Goal: Task Accomplishment & Management: Complete application form

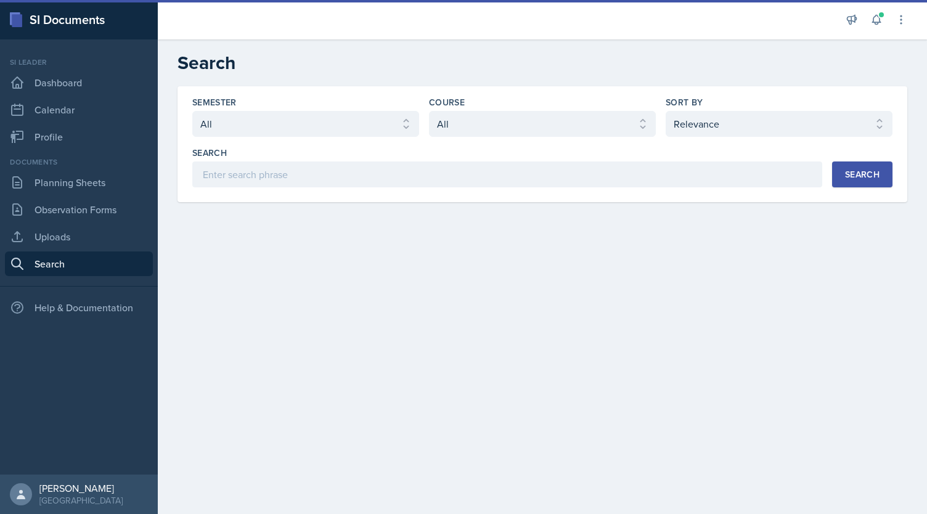
select select "all"
select select "1"
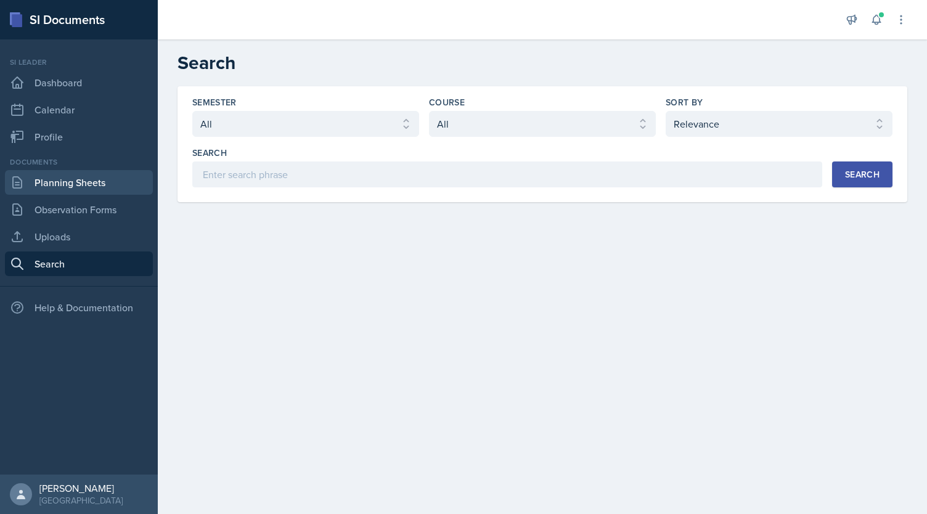
click at [57, 181] on link "Planning Sheets" at bounding box center [79, 182] width 148 height 25
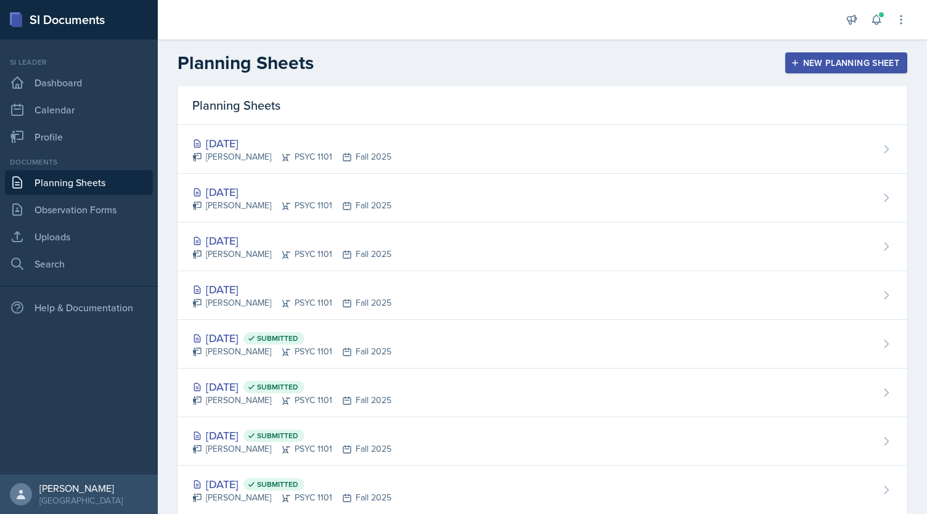
drag, startPoint x: 397, startPoint y: 71, endPoint x: 444, endPoint y: 65, distance: 47.2
click at [397, 71] on div "Planning Sheets New Planning Sheet" at bounding box center [542, 63] width 769 height 22
click at [816, 60] on div "New Planning Sheet" at bounding box center [846, 63] width 106 height 10
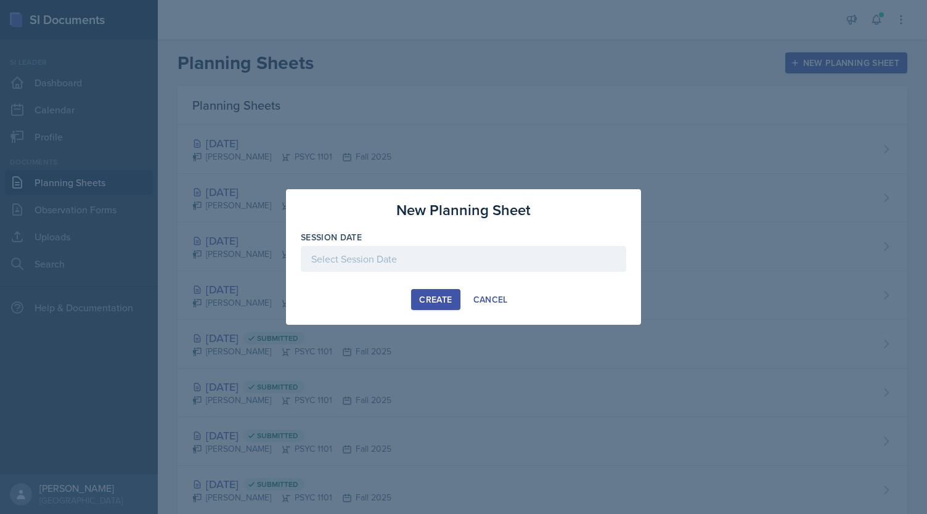
click at [484, 271] on div at bounding box center [463, 259] width 325 height 26
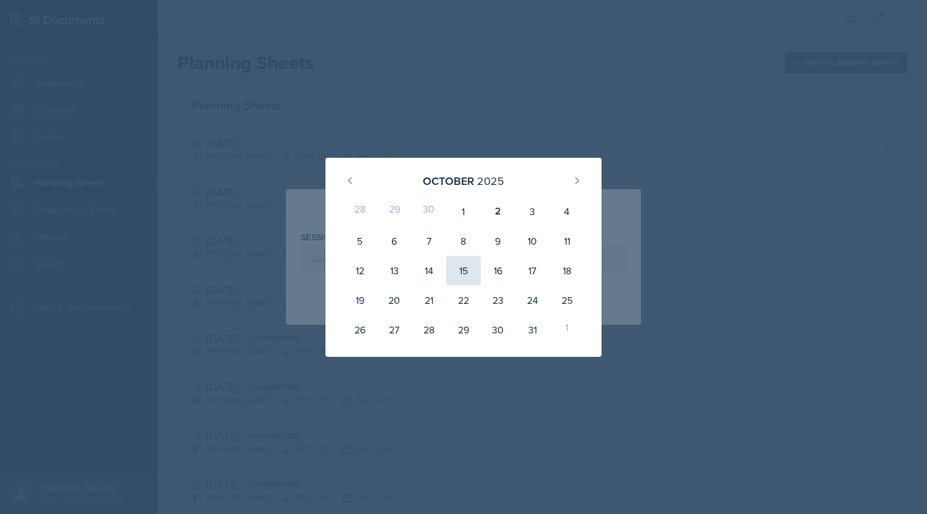
click at [467, 274] on div "15" at bounding box center [463, 271] width 35 height 30
type input "[DATE]"
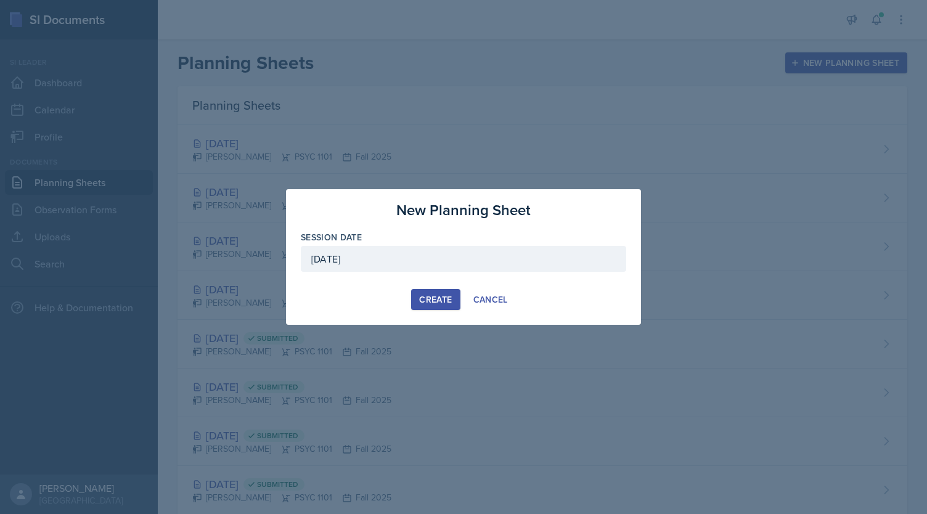
click at [422, 296] on div "Create" at bounding box center [435, 300] width 33 height 10
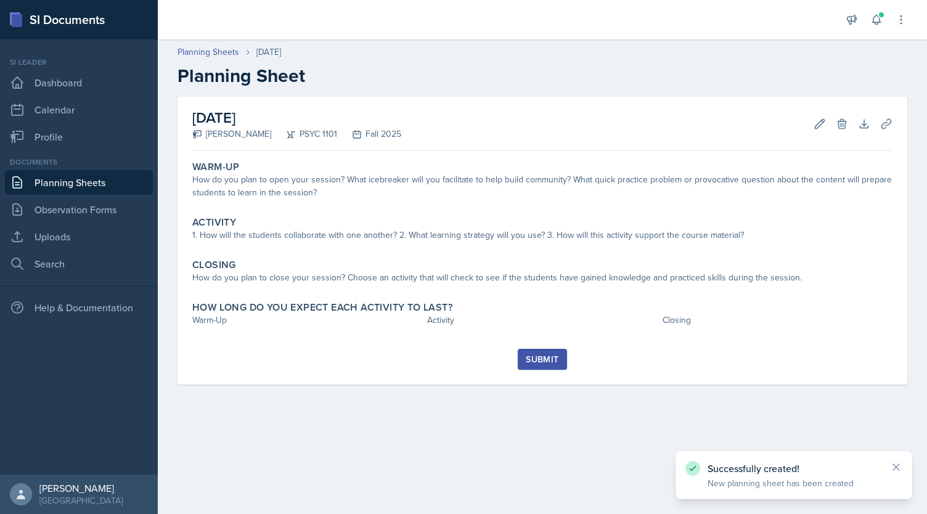
click at [69, 177] on link "Planning Sheets" at bounding box center [79, 182] width 148 height 25
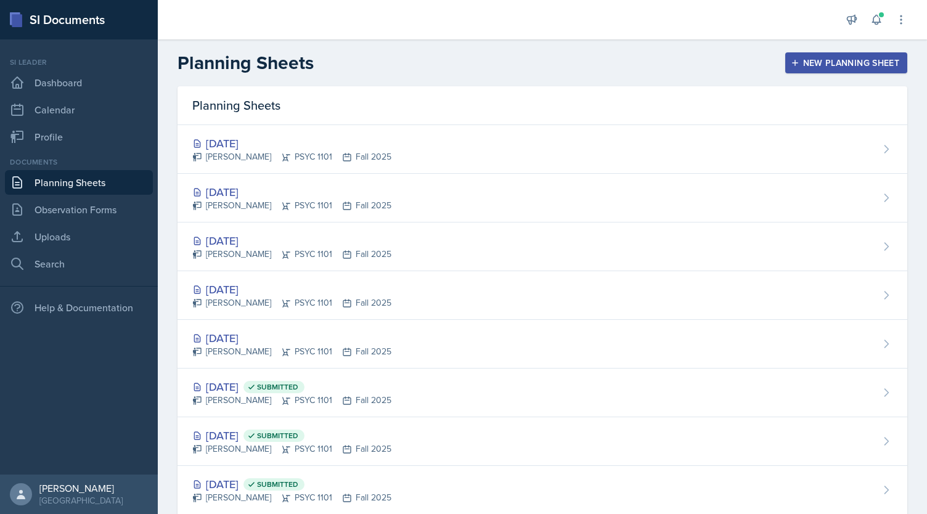
drag, startPoint x: 531, startPoint y: 73, endPoint x: 611, endPoint y: 72, distance: 79.5
click at [531, 73] on div "Planning Sheets New Planning Sheet" at bounding box center [542, 63] width 769 height 22
click at [852, 63] on div "New Planning Sheet" at bounding box center [846, 63] width 106 height 10
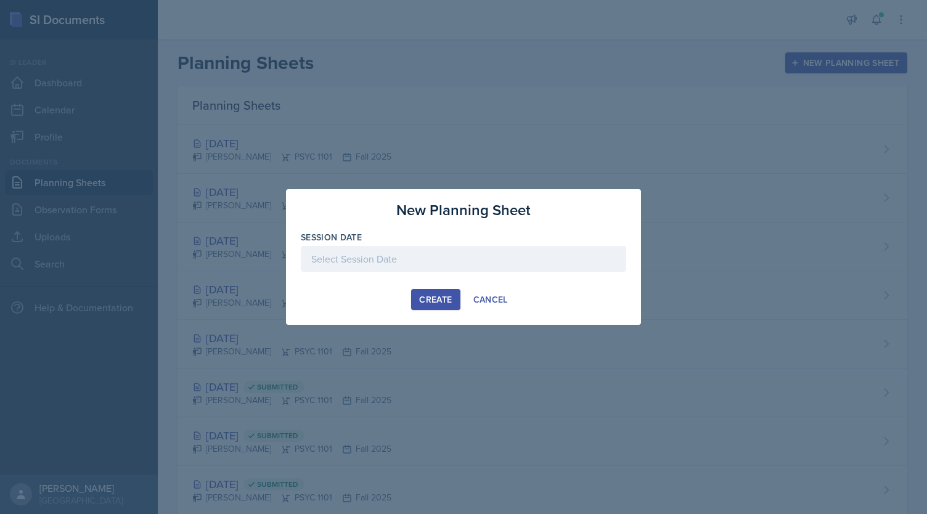
click at [378, 268] on div at bounding box center [463, 259] width 325 height 26
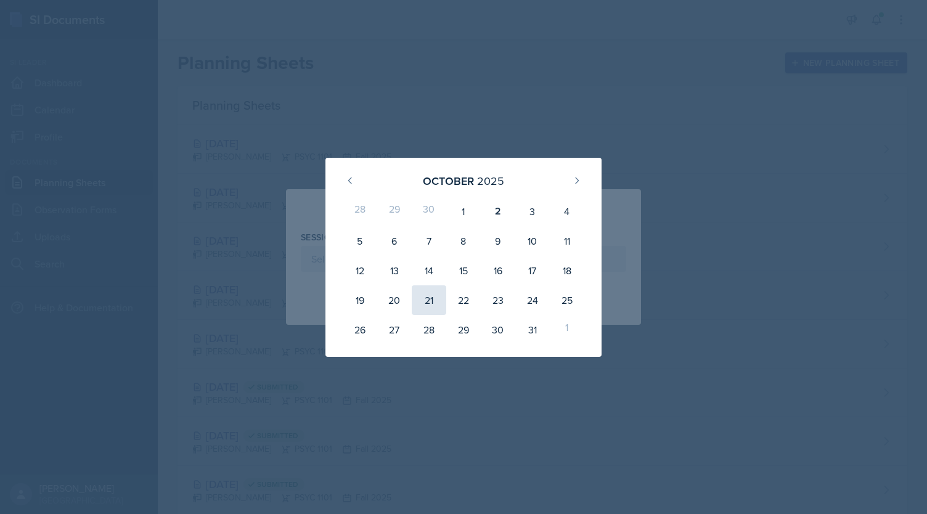
click at [441, 308] on div "21" at bounding box center [429, 300] width 35 height 30
type input "[DATE]"
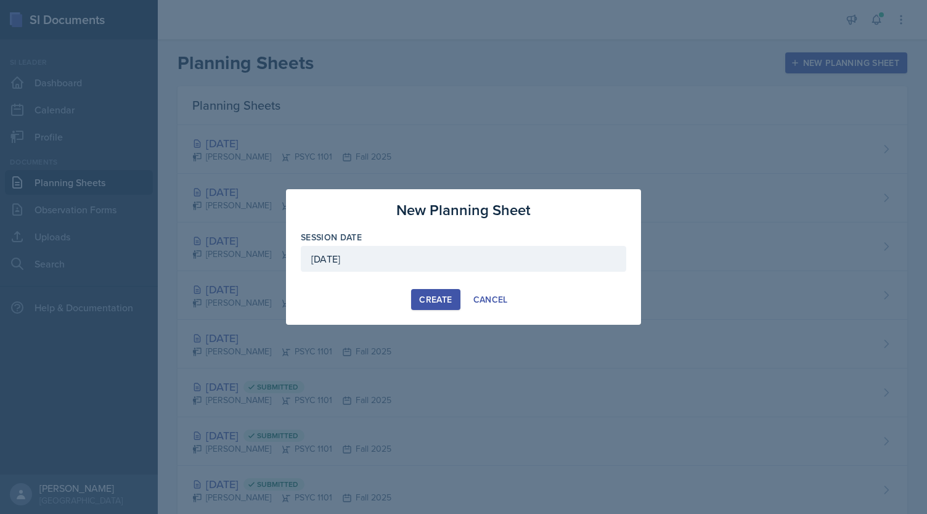
click at [433, 298] on div "Create" at bounding box center [435, 300] width 33 height 10
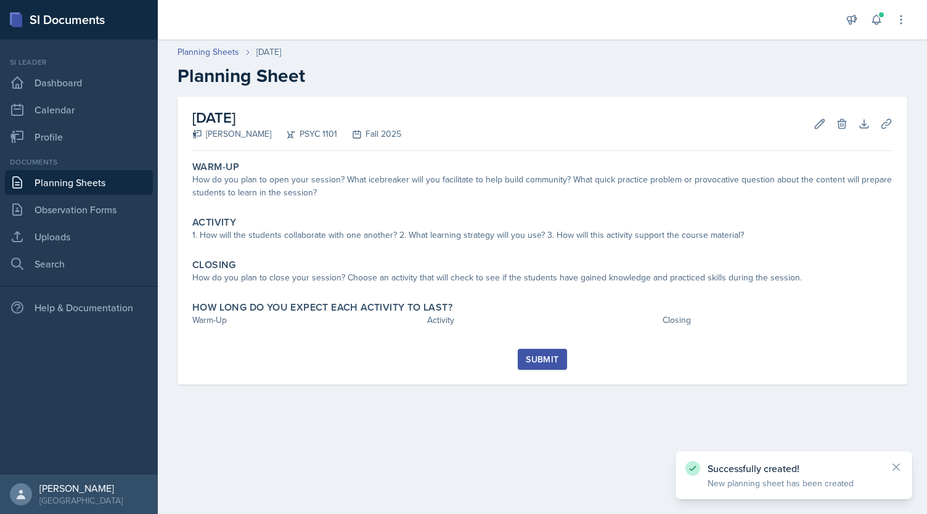
click at [118, 179] on link "Planning Sheets" at bounding box center [79, 182] width 148 height 25
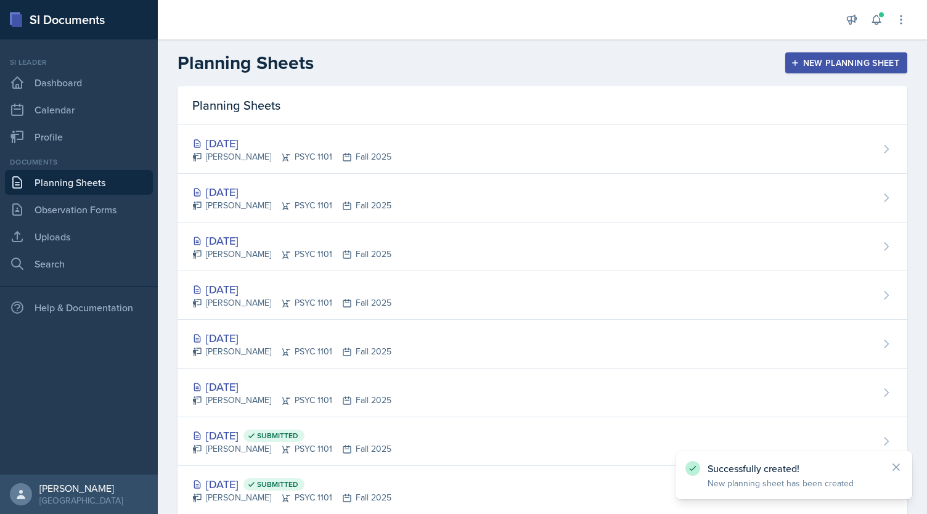
click at [795, 61] on div "New Planning Sheet" at bounding box center [846, 63] width 106 height 10
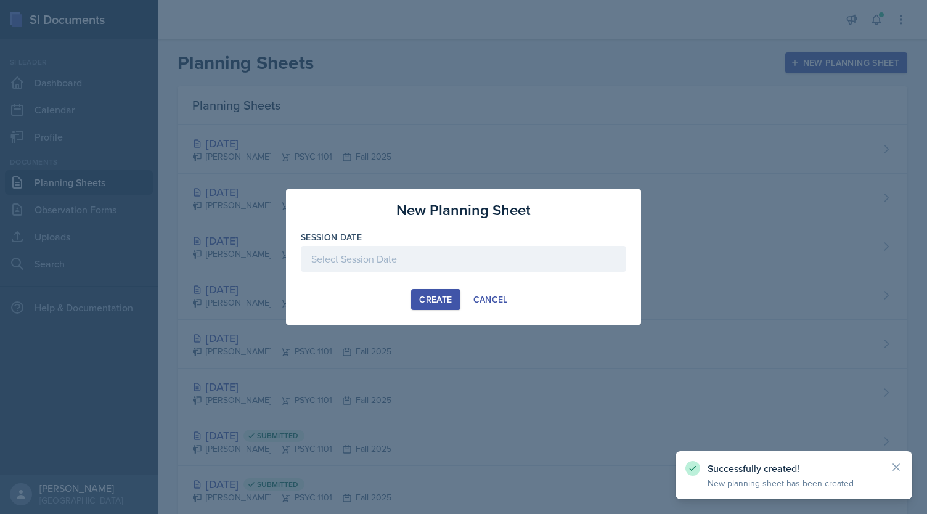
click at [463, 266] on div at bounding box center [463, 259] width 325 height 26
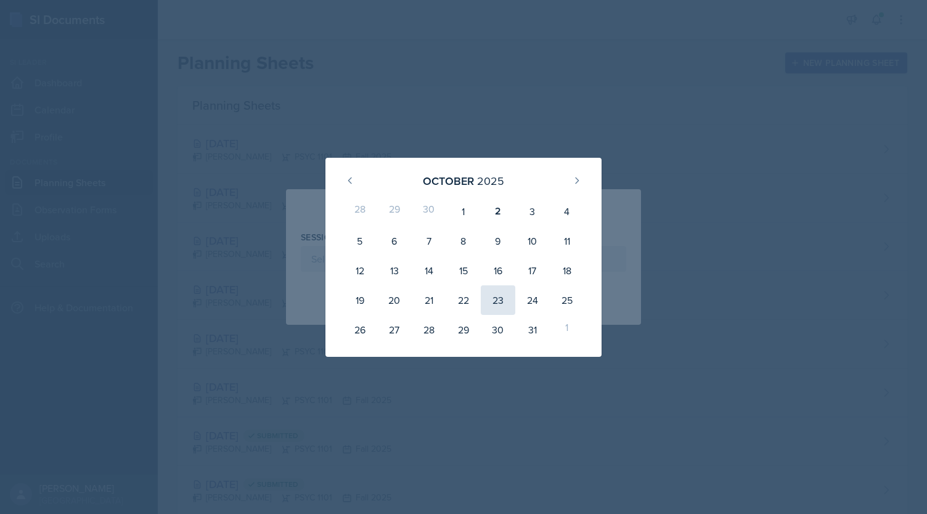
click at [508, 307] on div "23" at bounding box center [498, 300] width 35 height 30
type input "[DATE]"
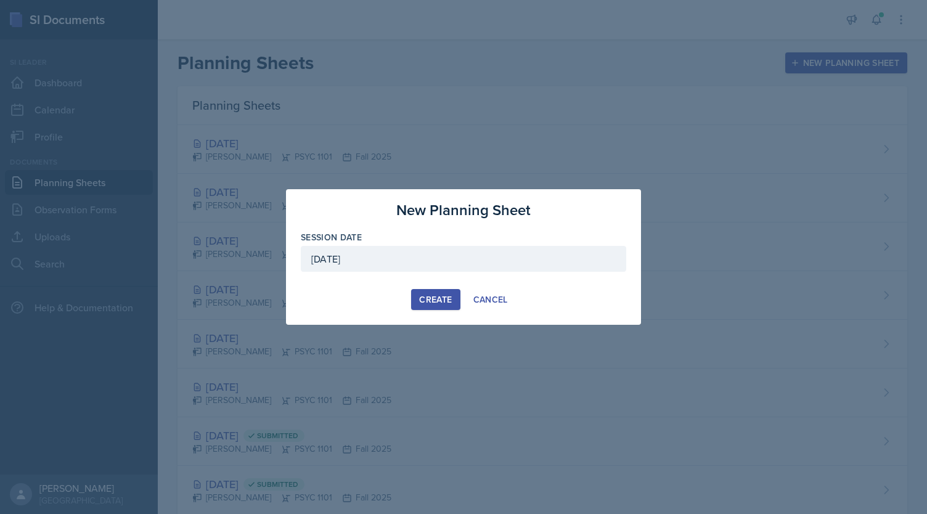
click at [438, 292] on button "Create" at bounding box center [435, 299] width 49 height 21
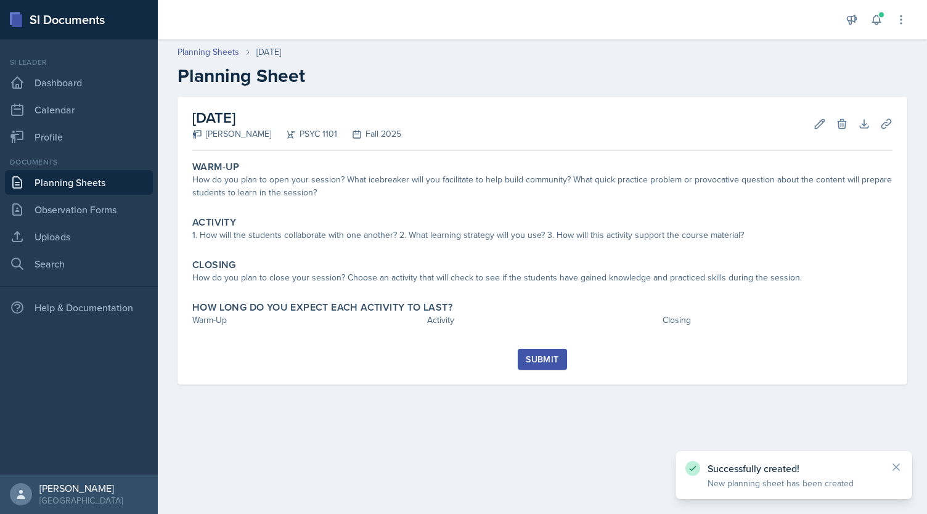
click at [63, 182] on link "Planning Sheets" at bounding box center [79, 182] width 148 height 25
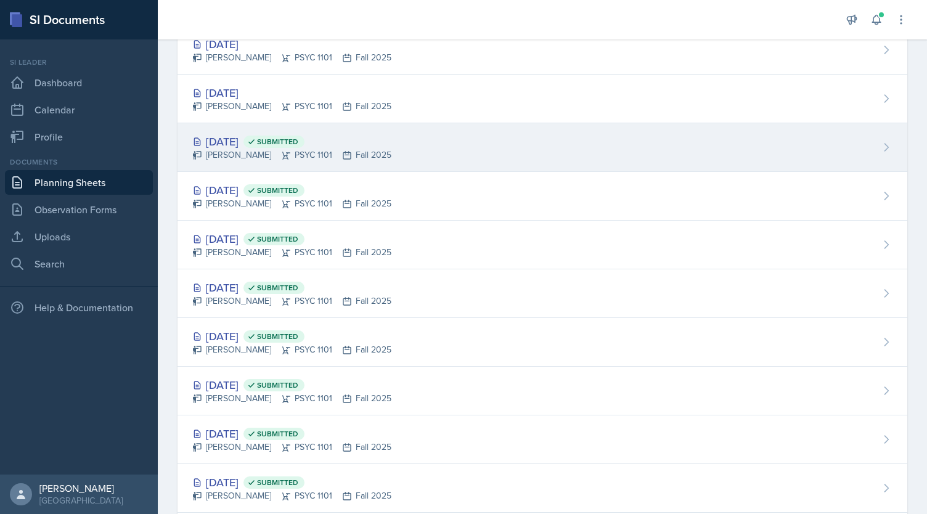
scroll to position [353, 0]
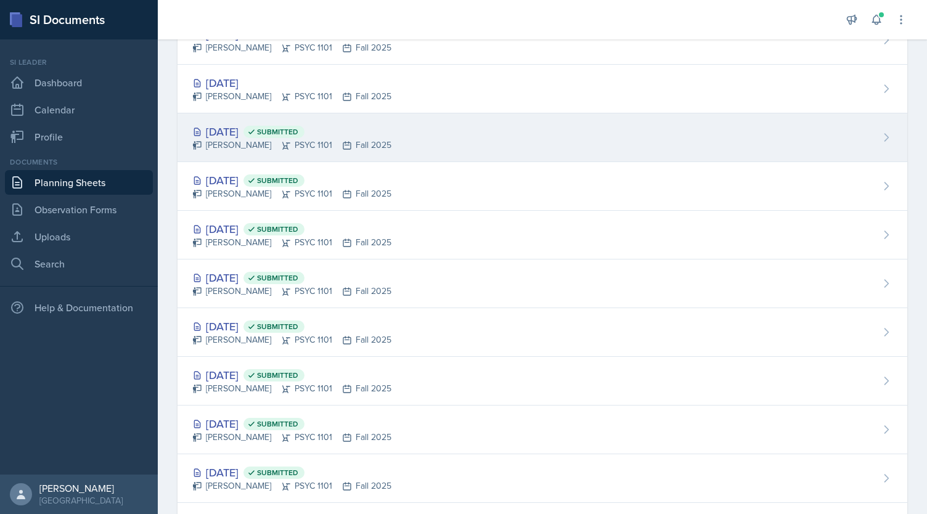
click at [298, 230] on span "Submitted" at bounding box center [277, 229] width 41 height 10
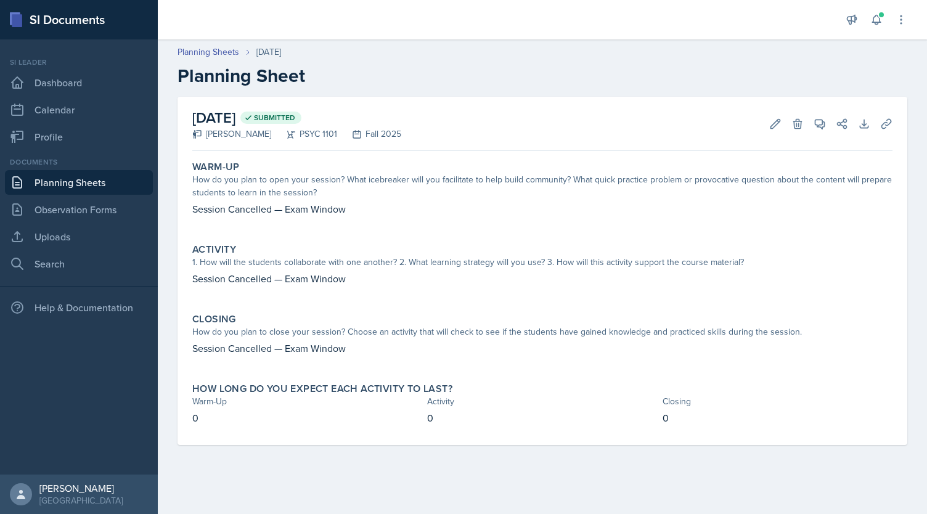
click at [219, 208] on p "Session Cancelled — Exam Window" at bounding box center [542, 209] width 700 height 15
copy p "Session Cancelled — Exam Window"
click at [226, 57] on link "Planning Sheets" at bounding box center [209, 52] width 62 height 13
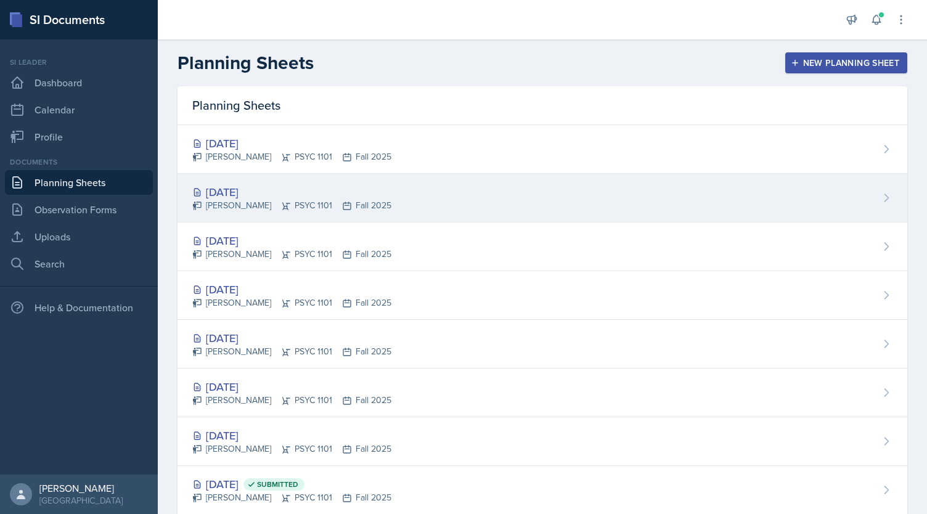
click at [338, 194] on div "[DATE]" at bounding box center [291, 192] width 199 height 17
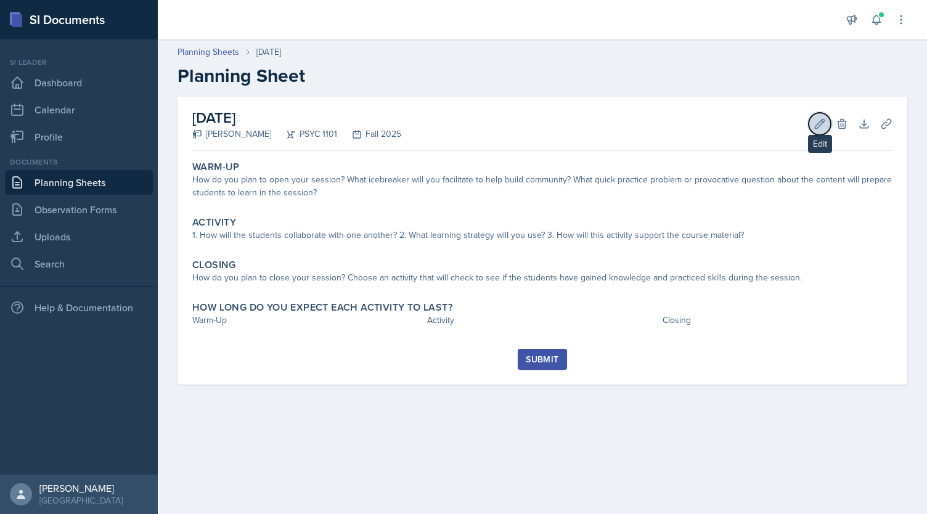
click at [820, 121] on icon at bounding box center [820, 123] width 9 height 9
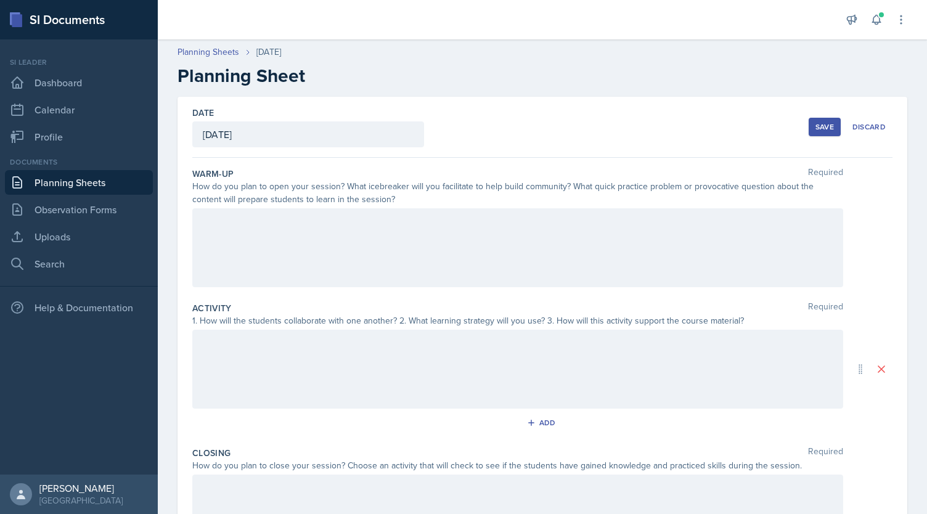
click at [281, 223] on div at bounding box center [517, 247] width 651 height 79
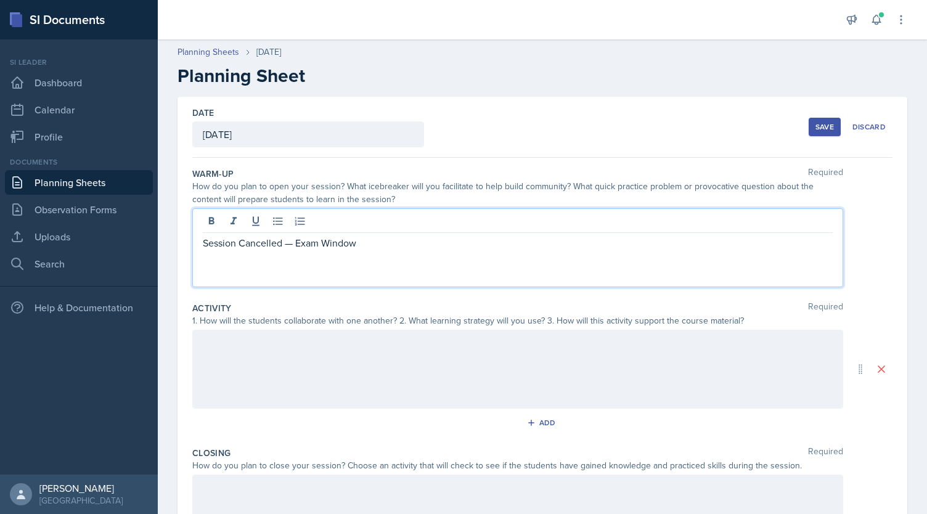
click at [268, 386] on div at bounding box center [517, 369] width 651 height 79
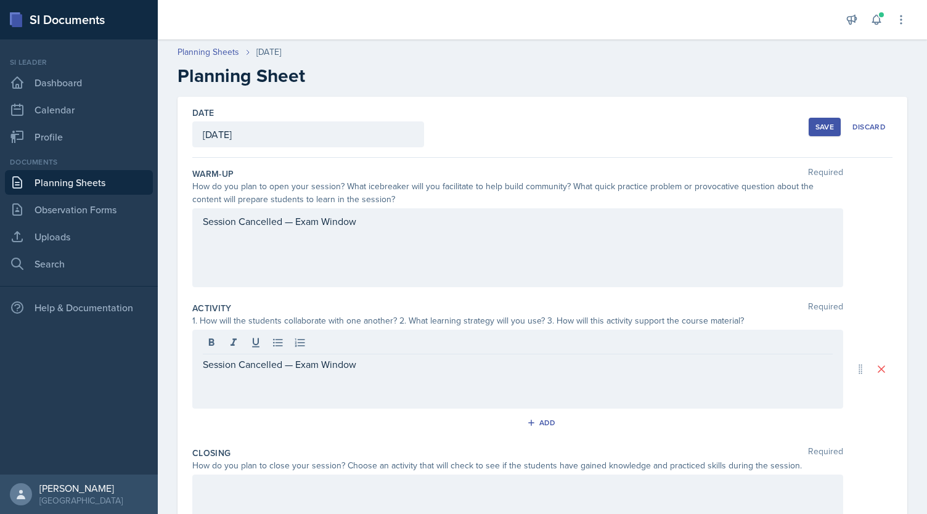
click at [276, 501] on div at bounding box center [517, 514] width 651 height 79
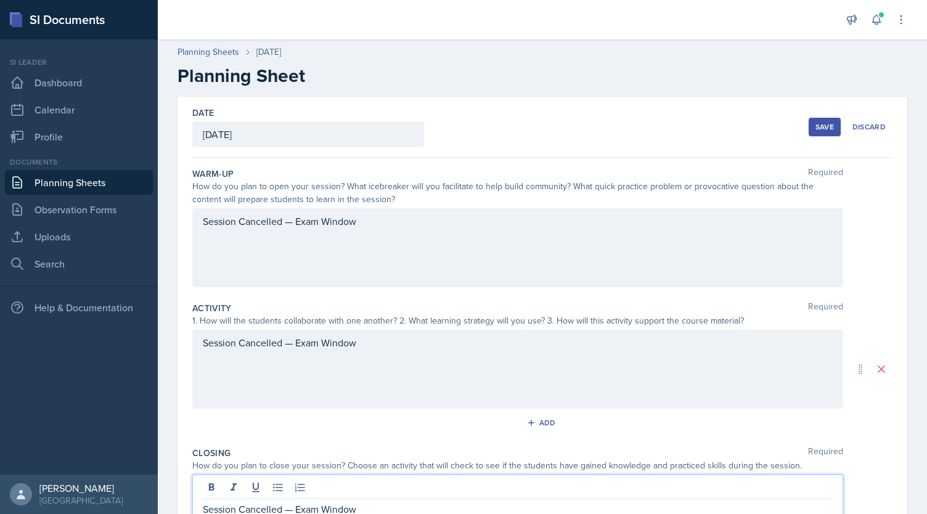
click at [816, 122] on div "Save" at bounding box center [825, 127] width 18 height 10
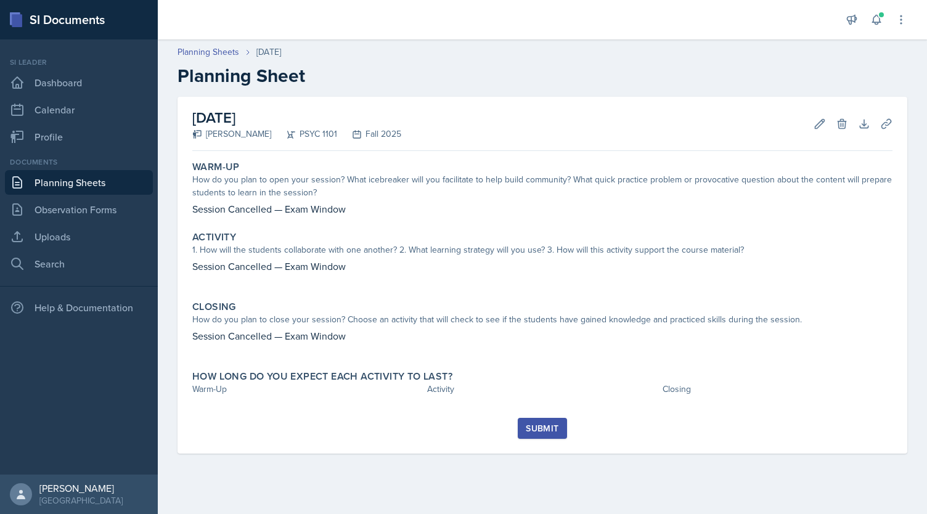
click at [568, 73] on h2 "Planning Sheet" at bounding box center [543, 76] width 730 height 22
click at [540, 420] on button "Submit" at bounding box center [542, 428] width 49 height 21
click at [822, 127] on icon at bounding box center [820, 124] width 12 height 12
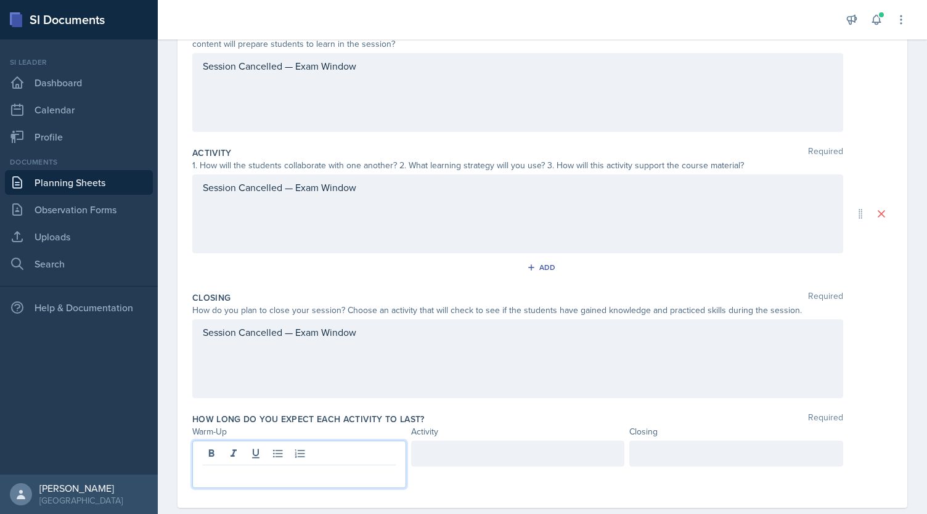
click at [300, 468] on p at bounding box center [299, 475] width 193 height 15
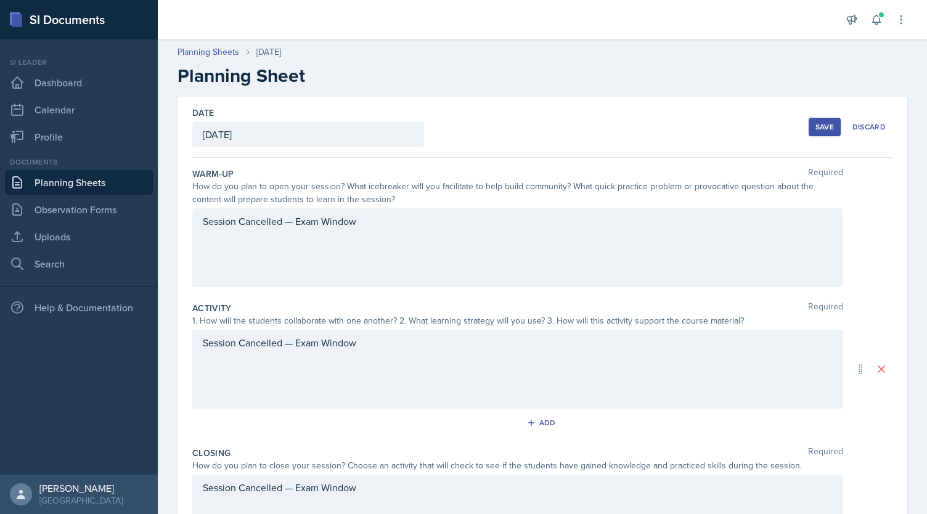
click at [816, 127] on div "Save" at bounding box center [825, 127] width 18 height 10
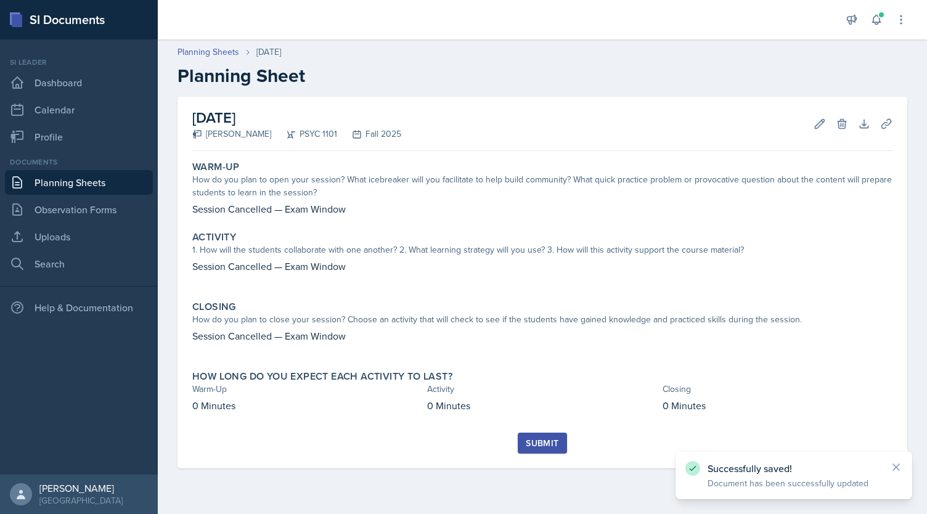
click at [544, 458] on div "Submit" at bounding box center [542, 451] width 700 height 36
click at [531, 444] on div "Submit" at bounding box center [542, 443] width 33 height 10
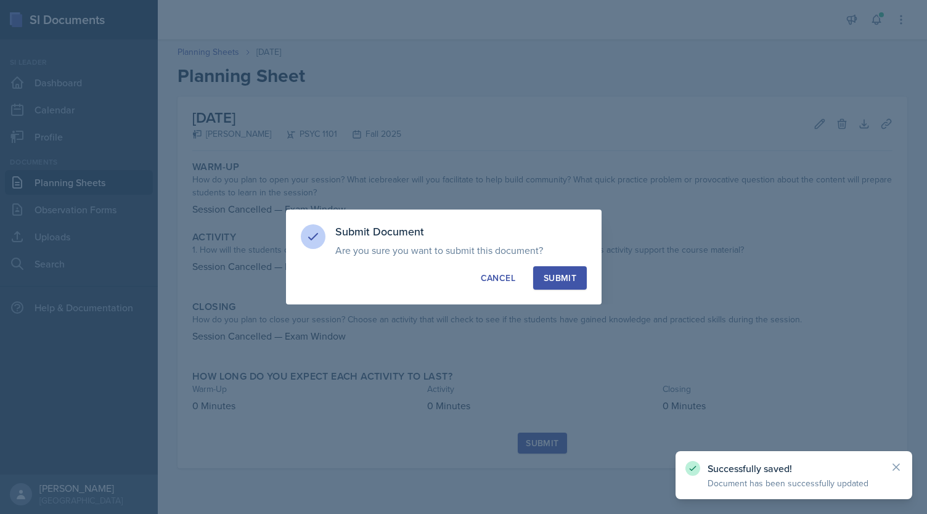
click at [555, 281] on div "Submit" at bounding box center [560, 278] width 33 height 12
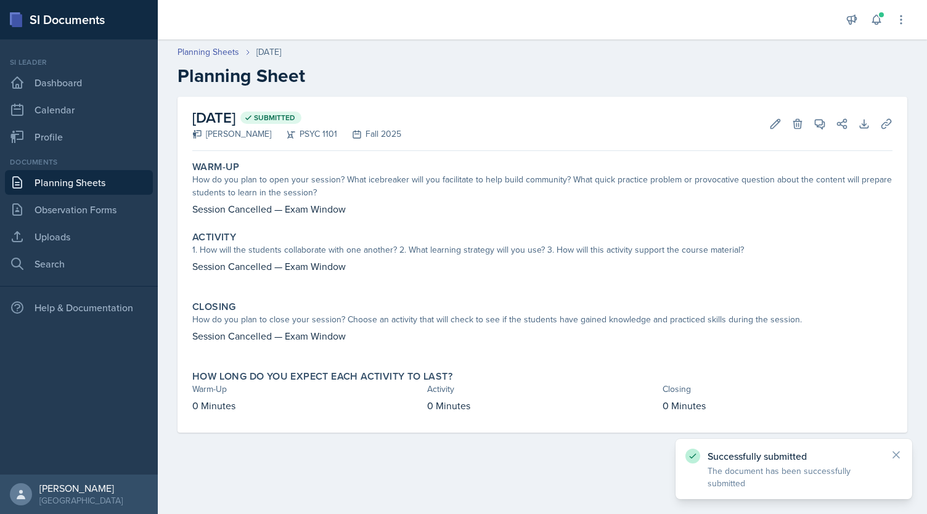
click at [216, 60] on div "Planning Sheets [DATE] Planning Sheet" at bounding box center [542, 66] width 769 height 41
click at [205, 52] on link "Planning Sheets" at bounding box center [209, 52] width 62 height 13
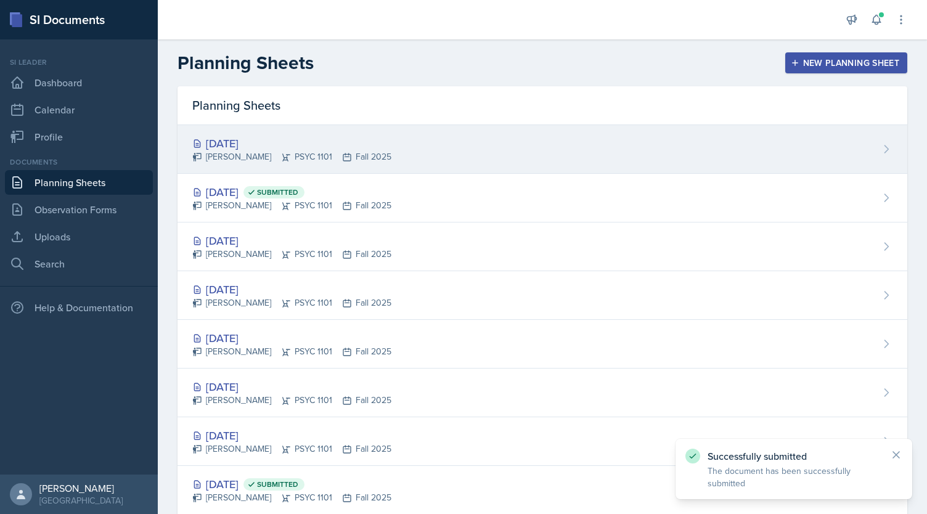
click at [325, 133] on div "[DATE] [PERSON_NAME] PSYC 1101 Fall 2025" at bounding box center [543, 149] width 730 height 49
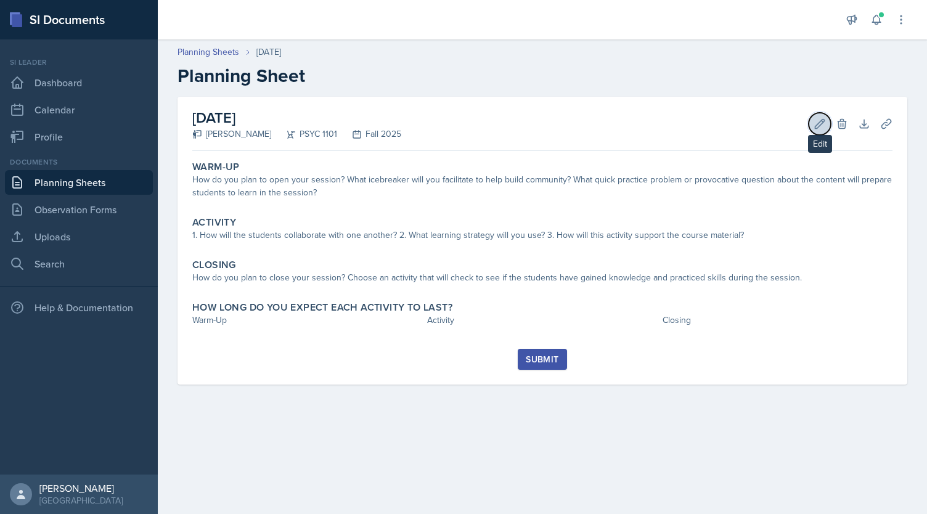
click at [815, 120] on icon at bounding box center [820, 124] width 12 height 12
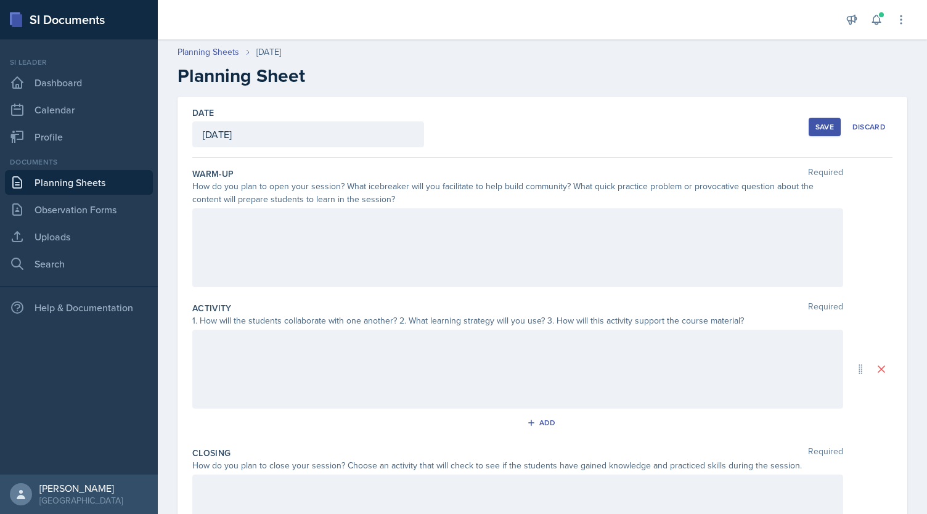
click at [280, 254] on div at bounding box center [517, 247] width 651 height 79
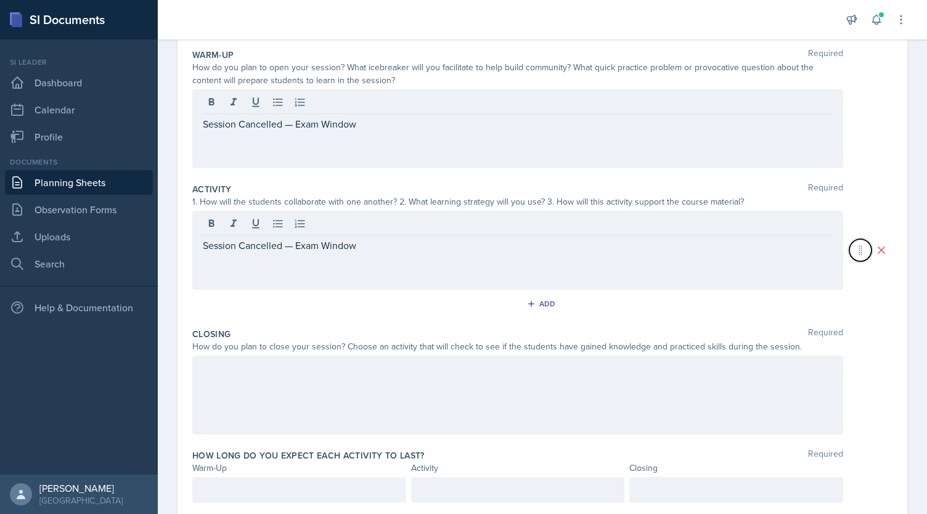
scroll to position [155, 0]
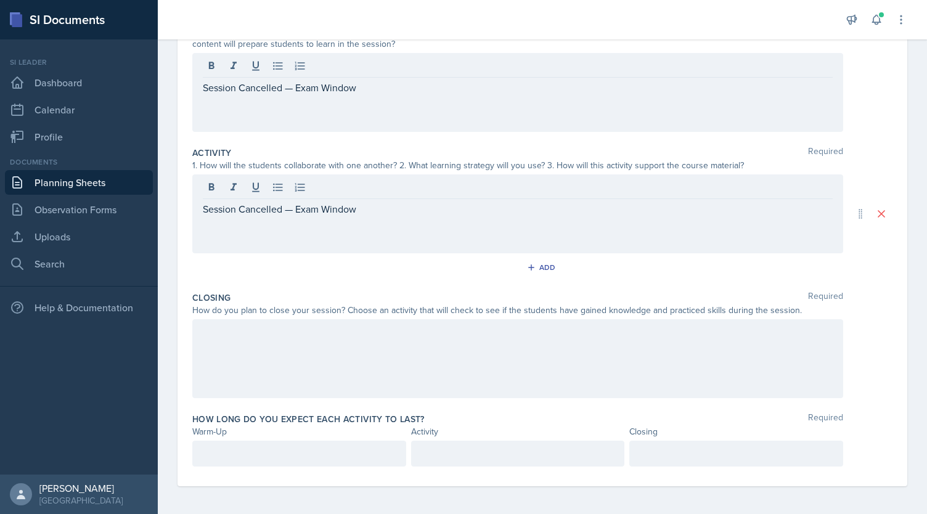
click at [266, 361] on div at bounding box center [517, 358] width 651 height 79
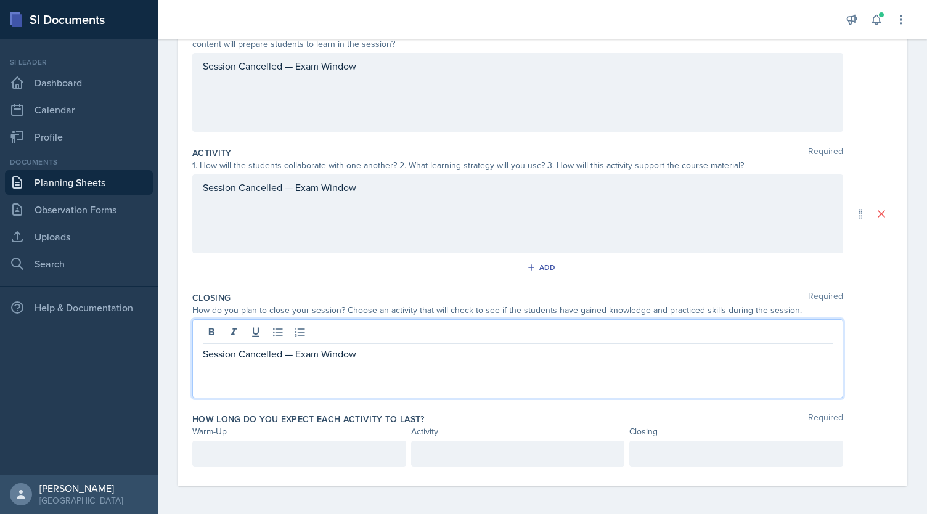
click at [274, 459] on div at bounding box center [299, 454] width 214 height 26
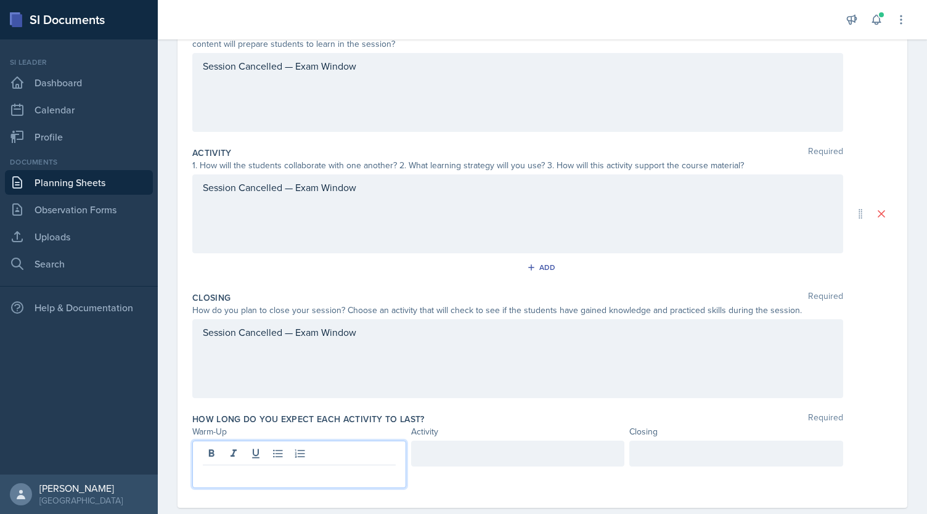
scroll to position [177, 0]
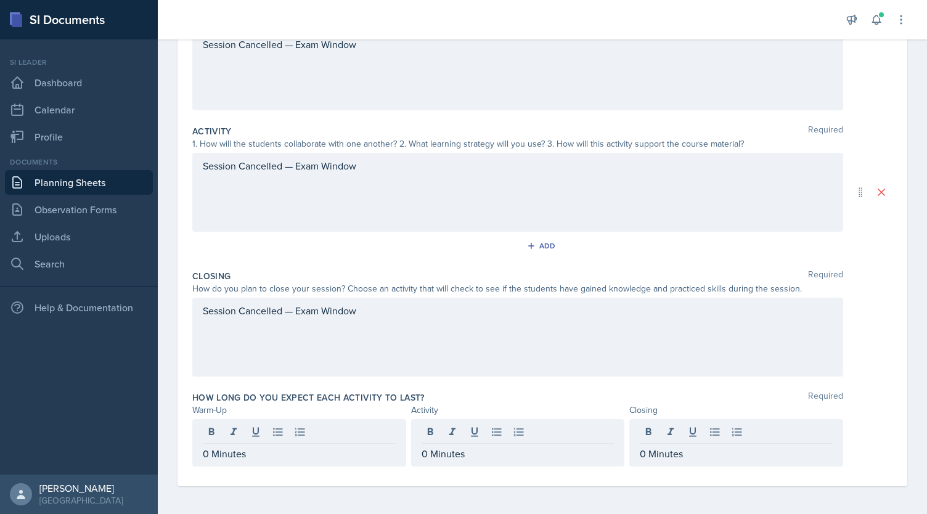
click at [173, 365] on div "Date [DATE] [DATE] 28 29 30 1 2 3 4 5 6 7 8 9 10 11 12 13 14 15 16 17 18 19 20 …" at bounding box center [542, 218] width 769 height 596
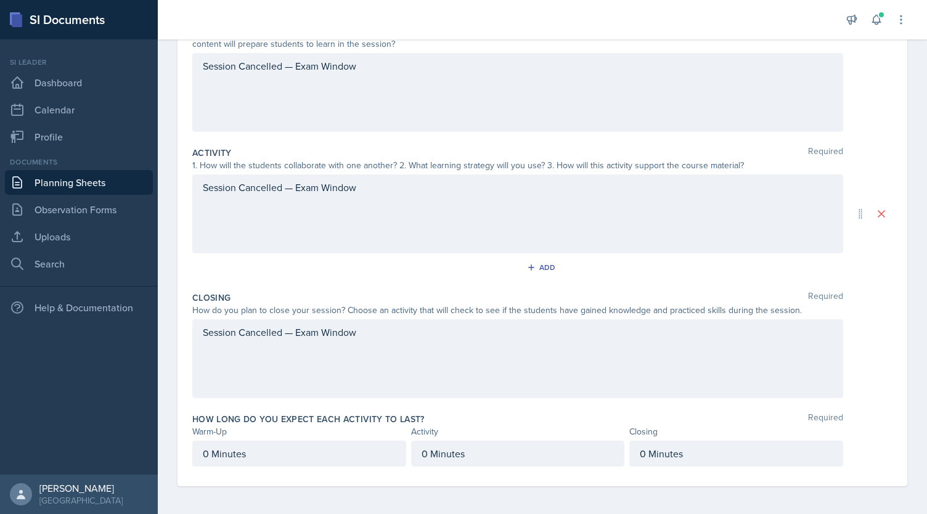
scroll to position [0, 0]
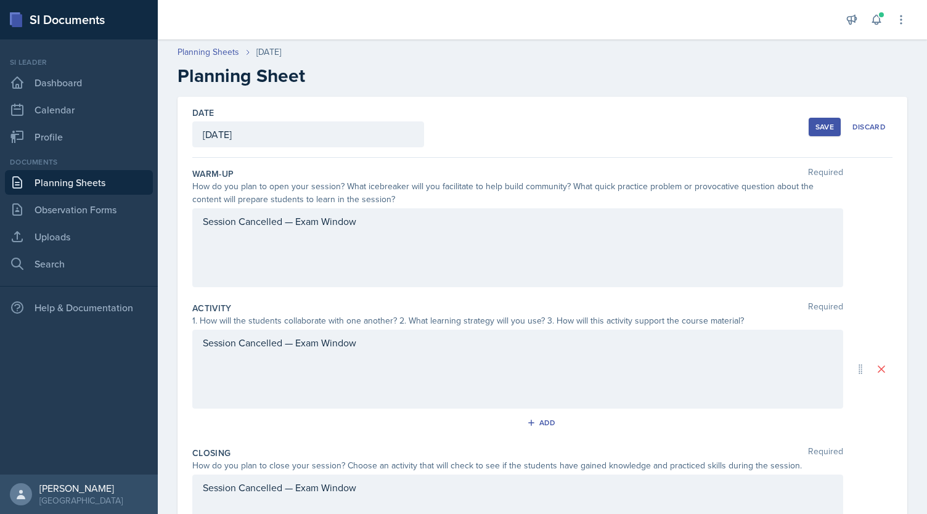
click at [816, 128] on div "Save" at bounding box center [825, 127] width 18 height 10
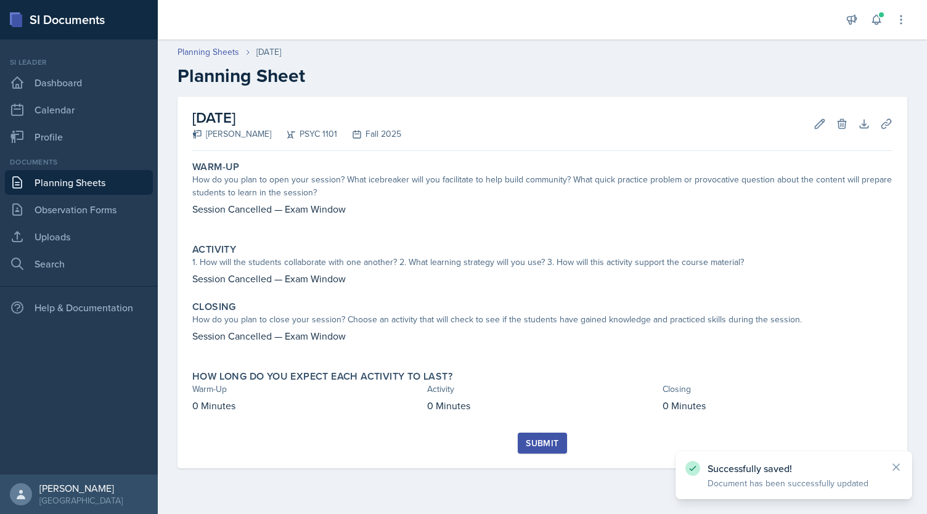
click at [547, 443] on div "Submit" at bounding box center [542, 443] width 33 height 10
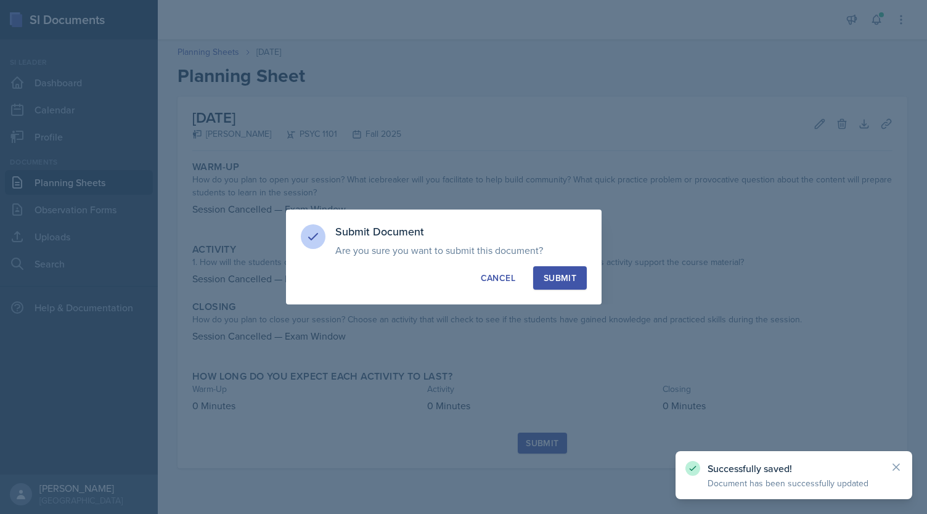
click at [562, 277] on div "Submit" at bounding box center [560, 278] width 33 height 12
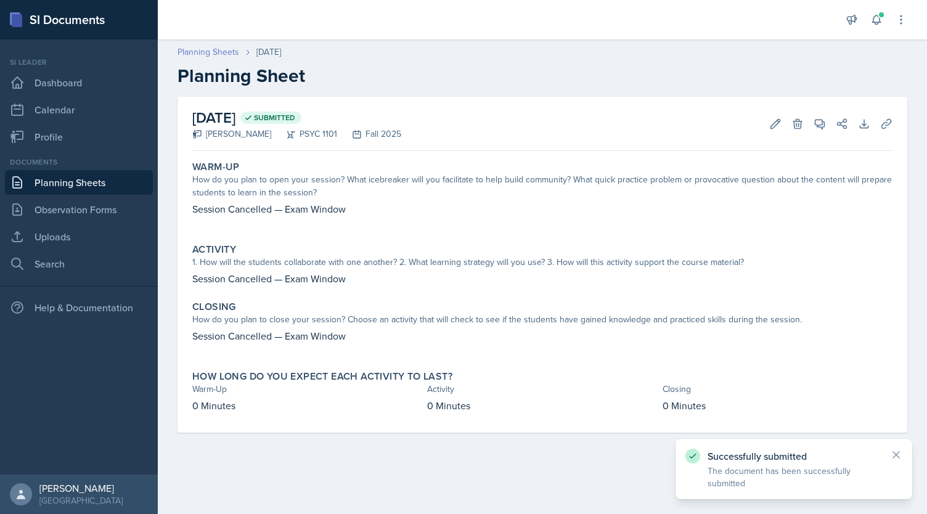
click at [203, 50] on link "Planning Sheets" at bounding box center [209, 52] width 62 height 13
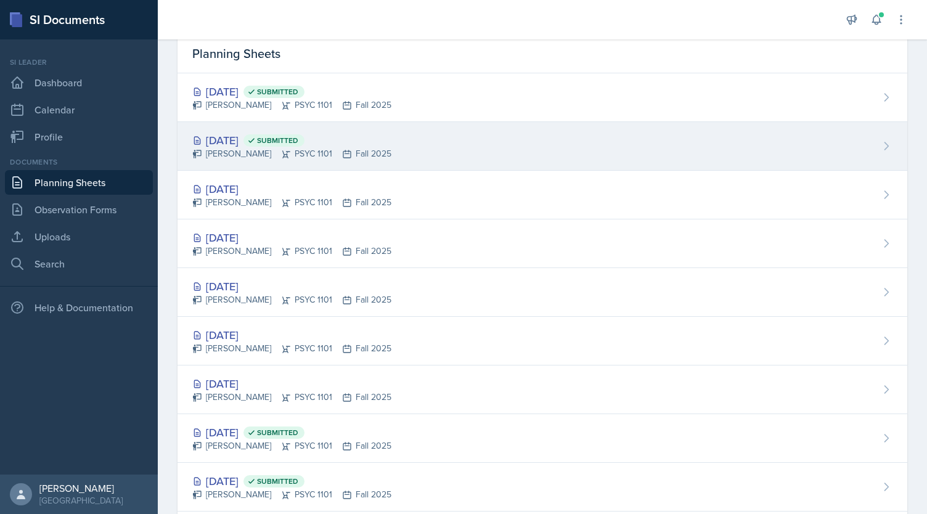
scroll to position [52, 0]
